Goal: Task Accomplishment & Management: Manage account settings

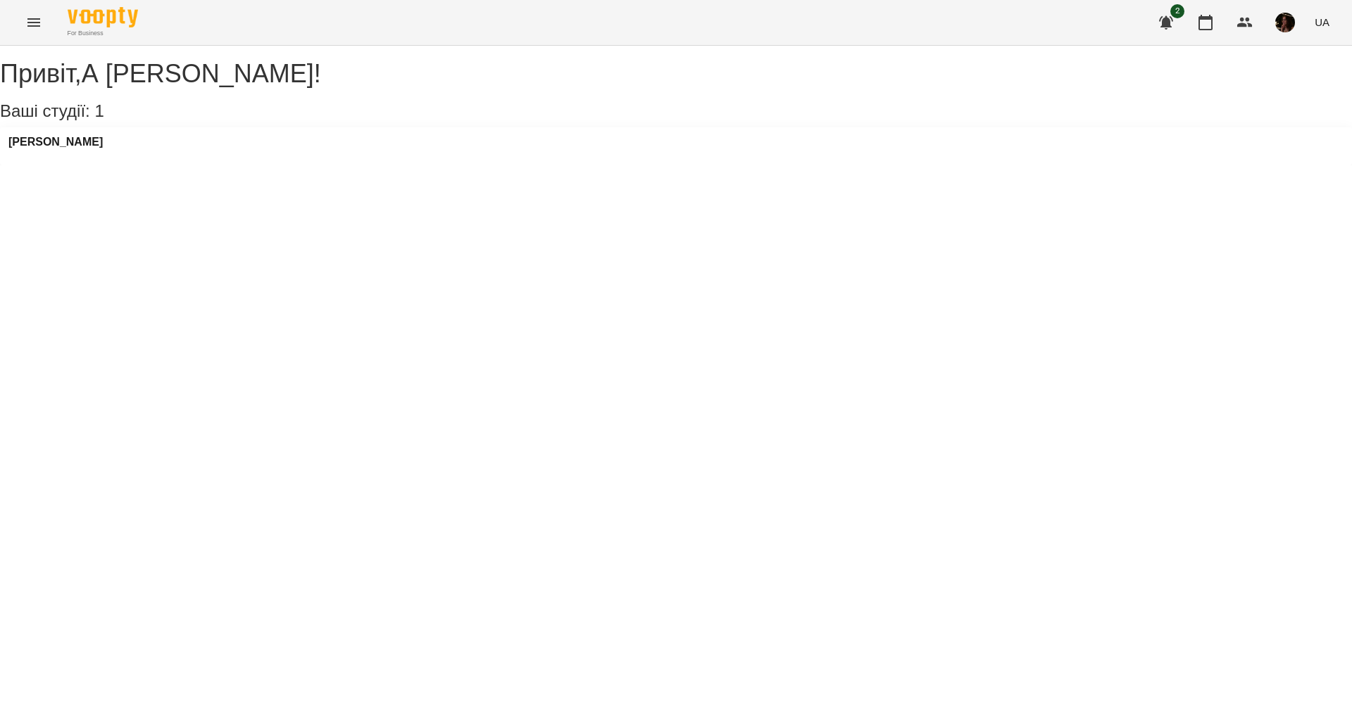
click at [160, 156] on div "[PERSON_NAME]" at bounding box center [676, 146] width 1352 height 38
click at [103, 149] on h3 "[PERSON_NAME]" at bounding box center [55, 142] width 94 height 13
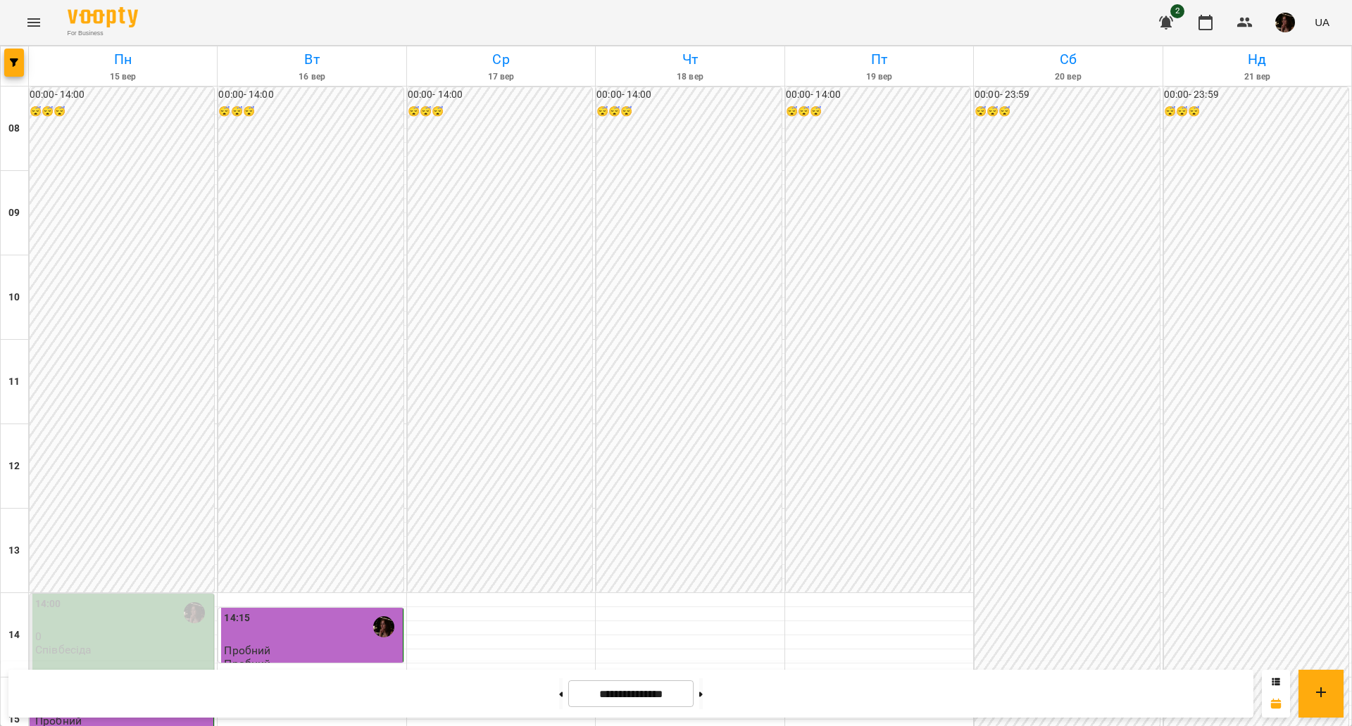
scroll to position [528, 0]
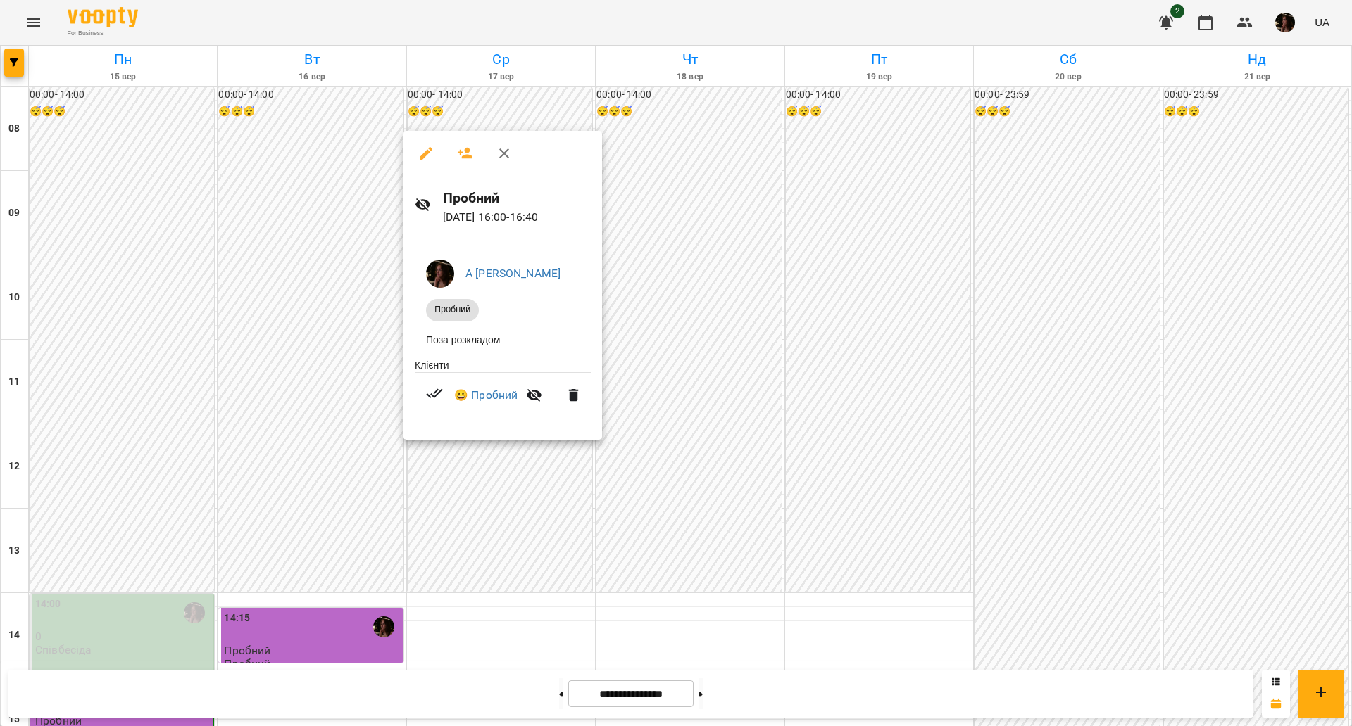
click at [755, 432] on div at bounding box center [676, 363] width 1352 height 726
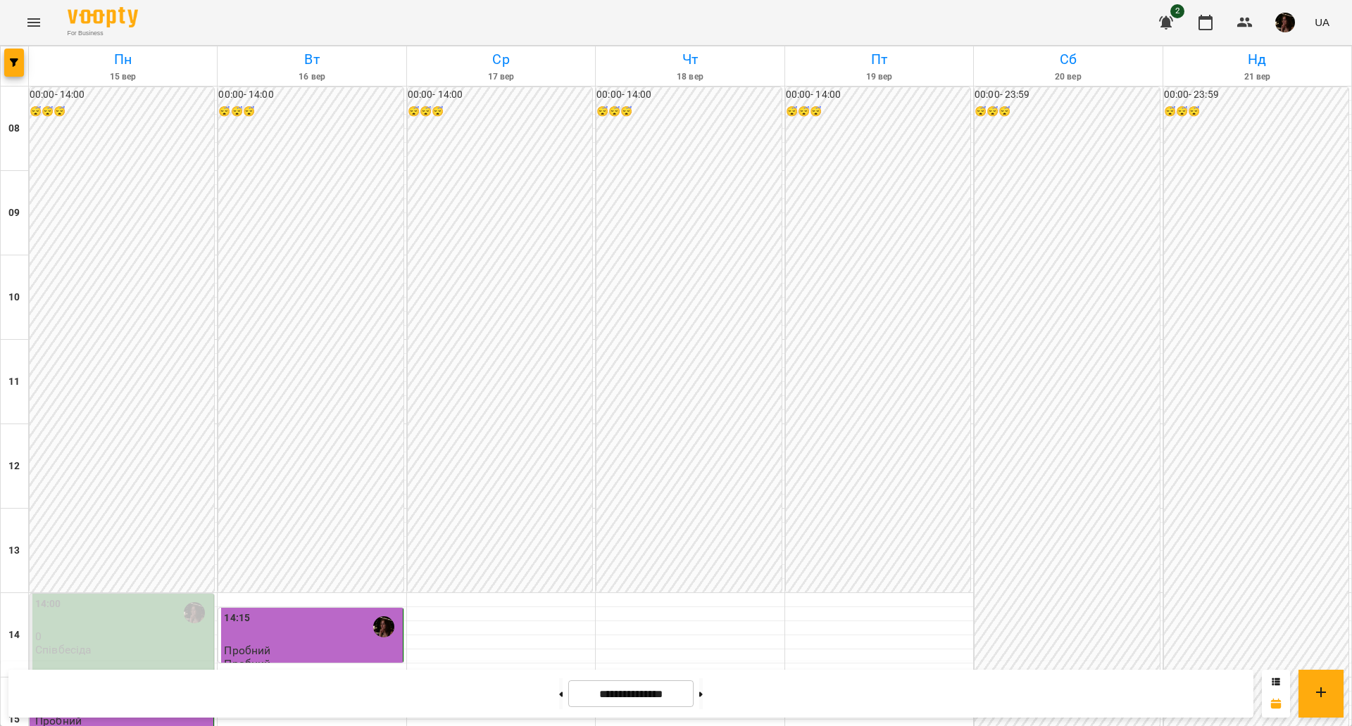
scroll to position [606, 0]
